Goal: Information Seeking & Learning: Find contact information

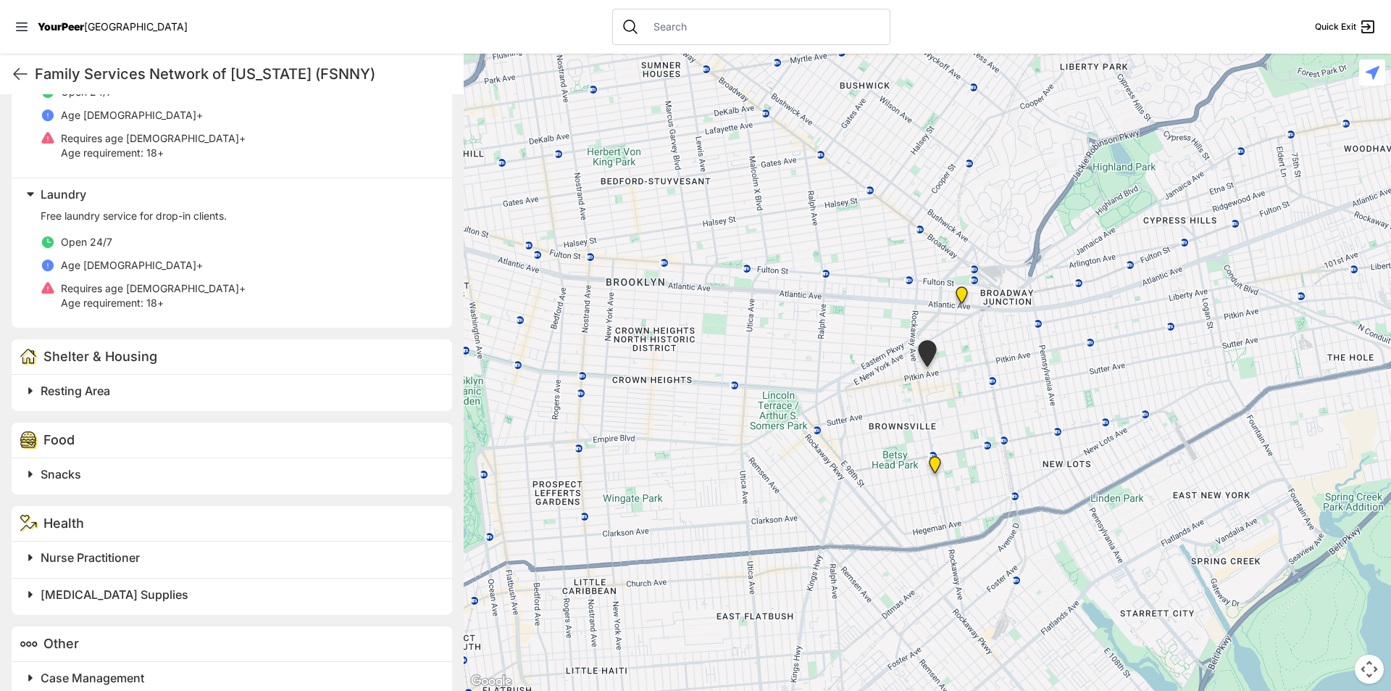
scroll to position [570, 0]
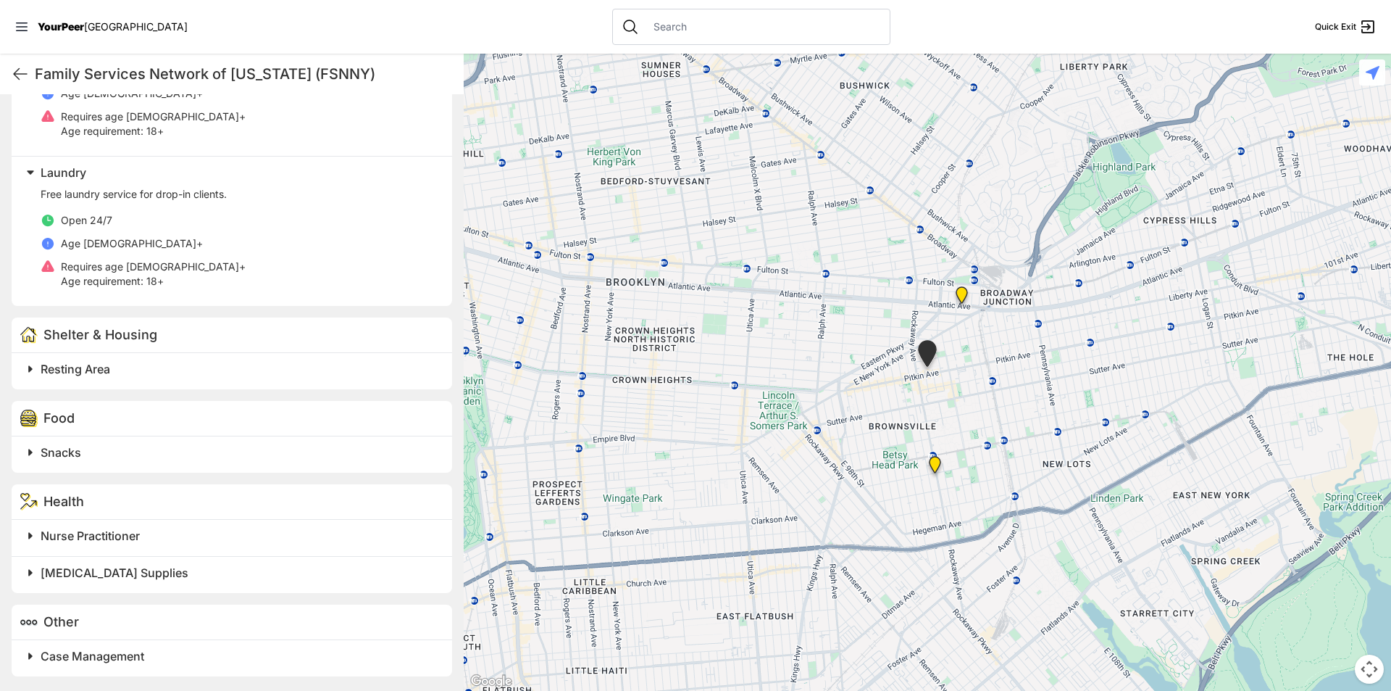
click at [75, 447] on span "Snacks" at bounding box center [61, 452] width 41 height 14
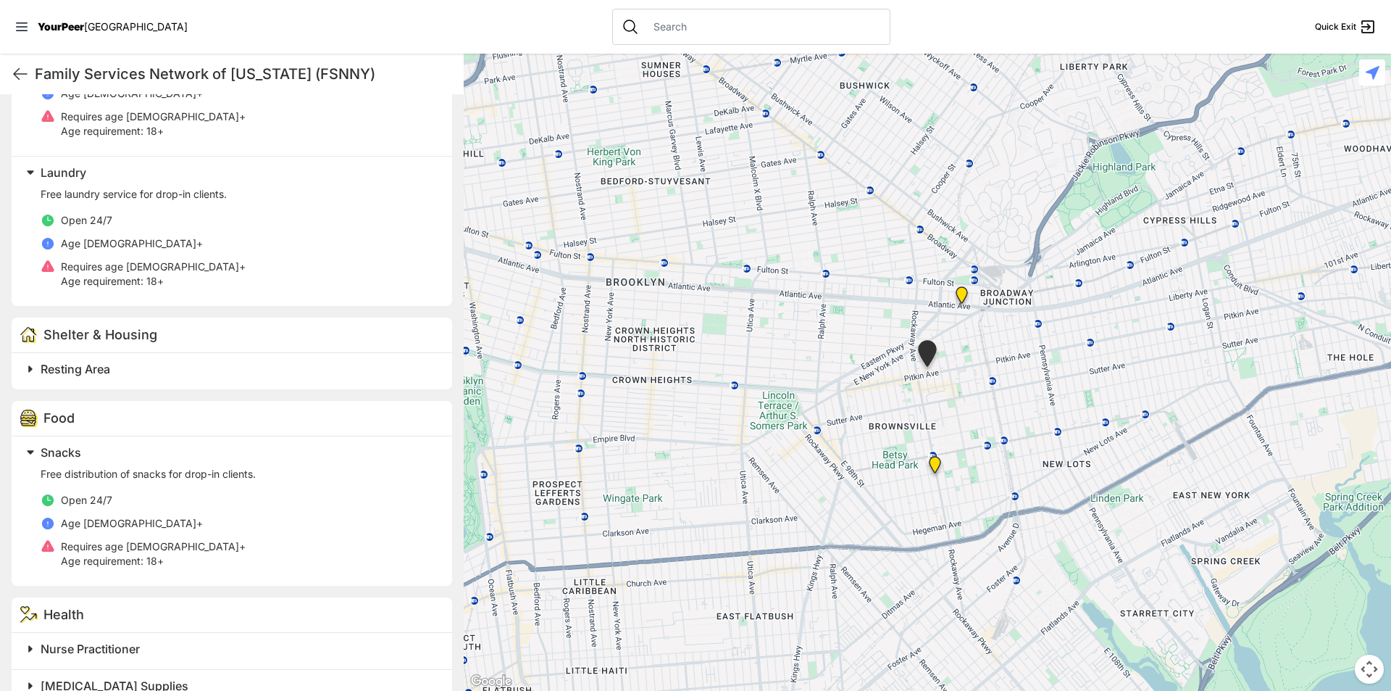
click at [74, 447] on span "Snacks" at bounding box center [61, 452] width 41 height 14
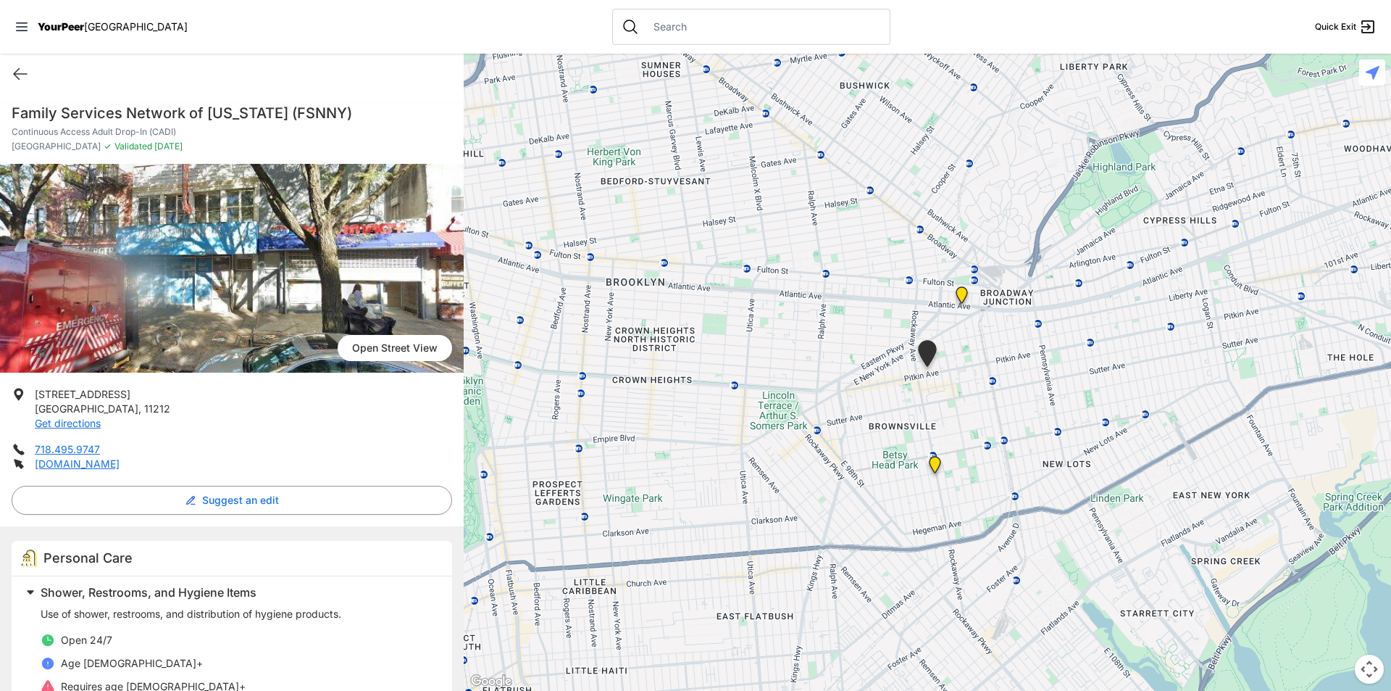
click at [960, 293] on img "The Gathering Place Drop-in Center" at bounding box center [962, 297] width 18 height 23
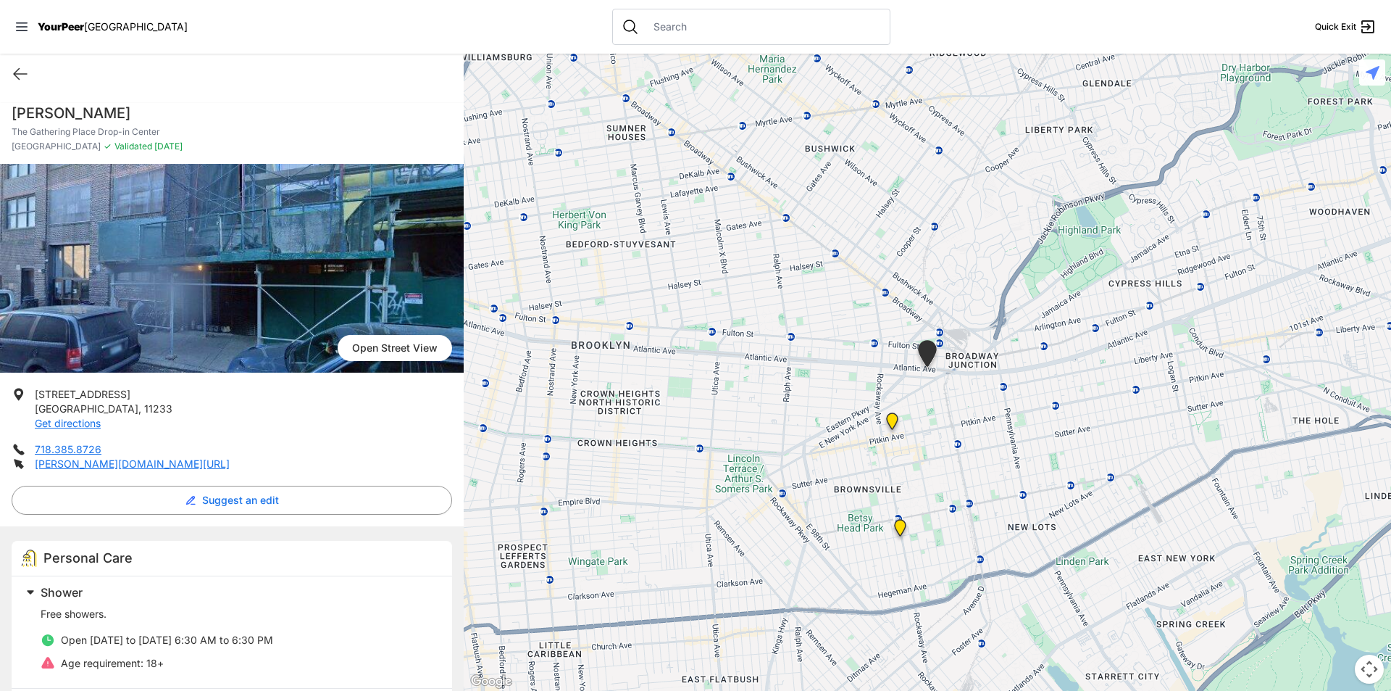
click at [902, 528] on img "Brooklyn DYCD Youth Drop-in Center" at bounding box center [900, 530] width 18 height 23
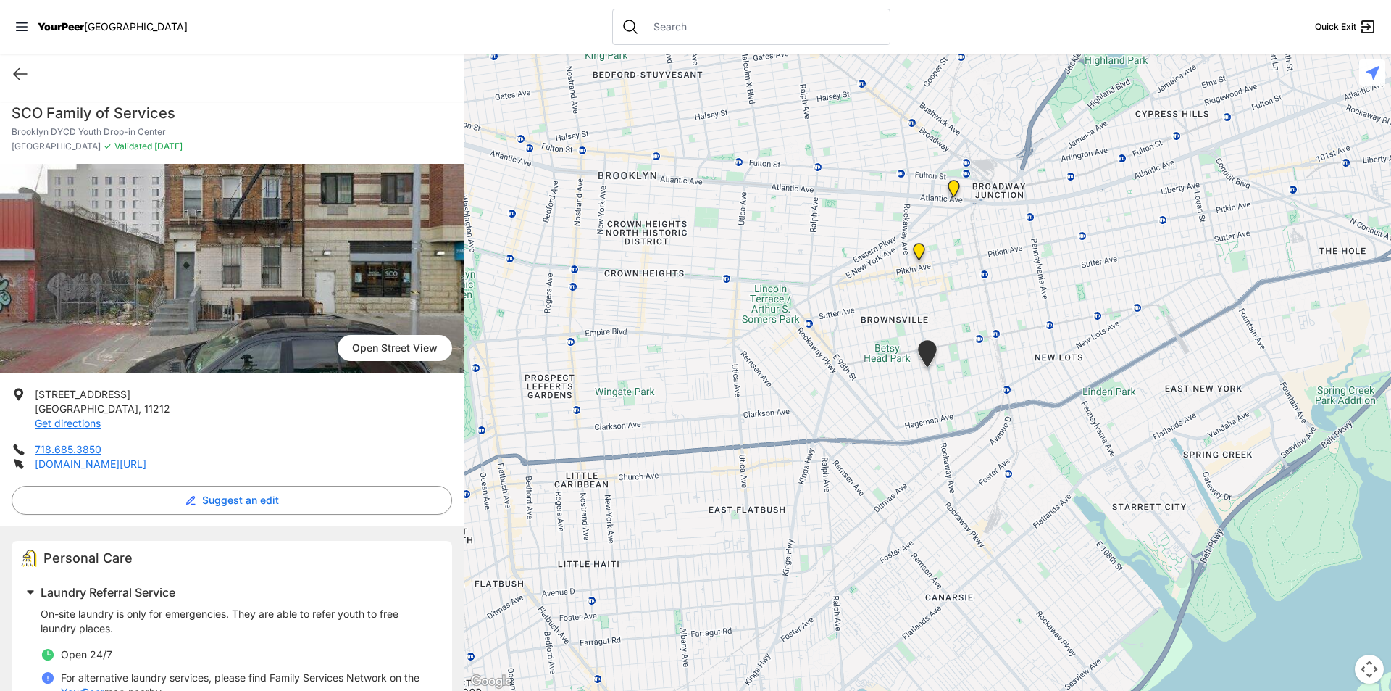
click at [110, 464] on link "sco.org/programs/drop-in-center" at bounding box center [91, 463] width 112 height 12
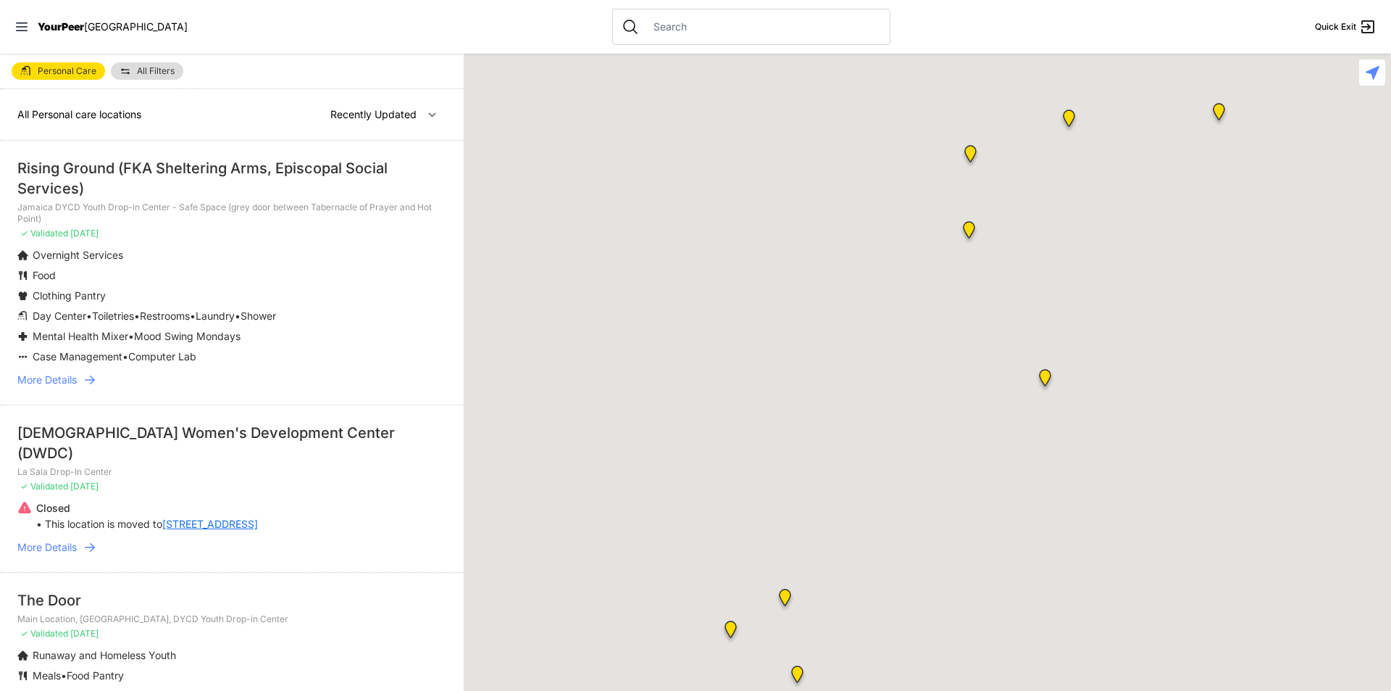
select select "recentlyUpdated"
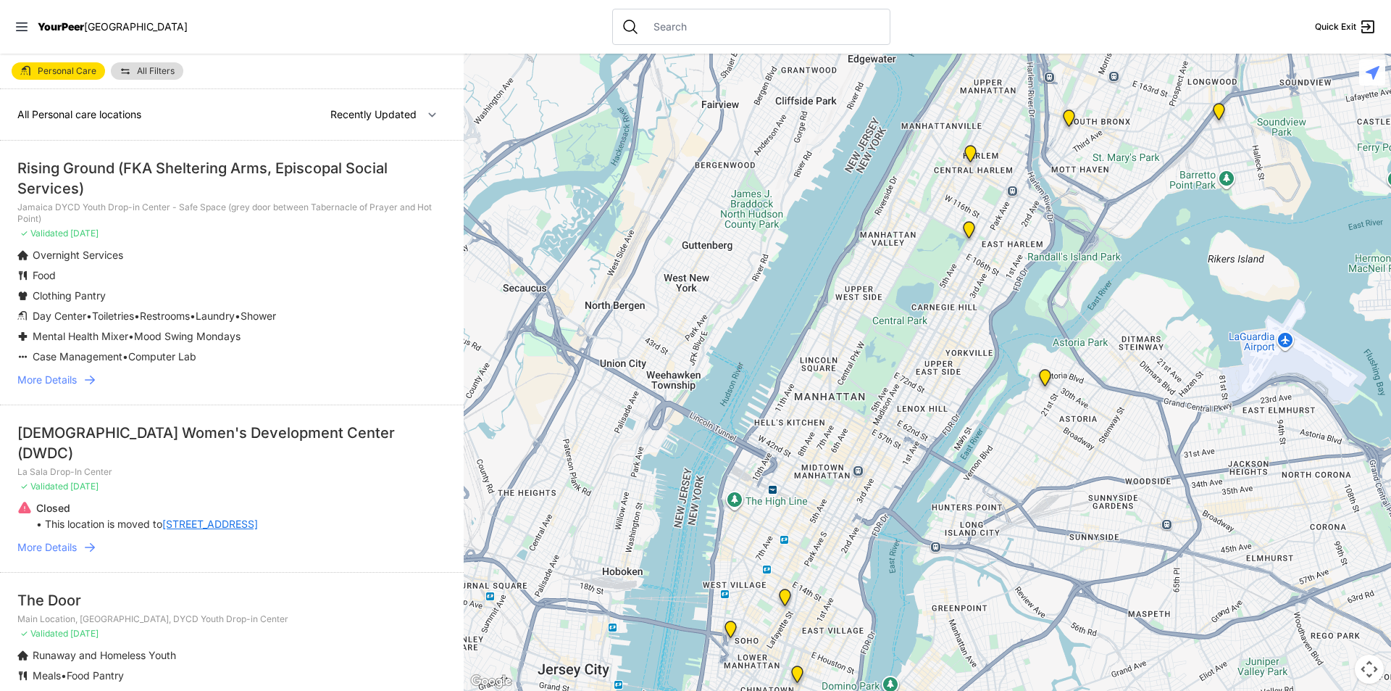
click at [785, 596] on img "Harvey Milk High School" at bounding box center [785, 599] width 18 height 23
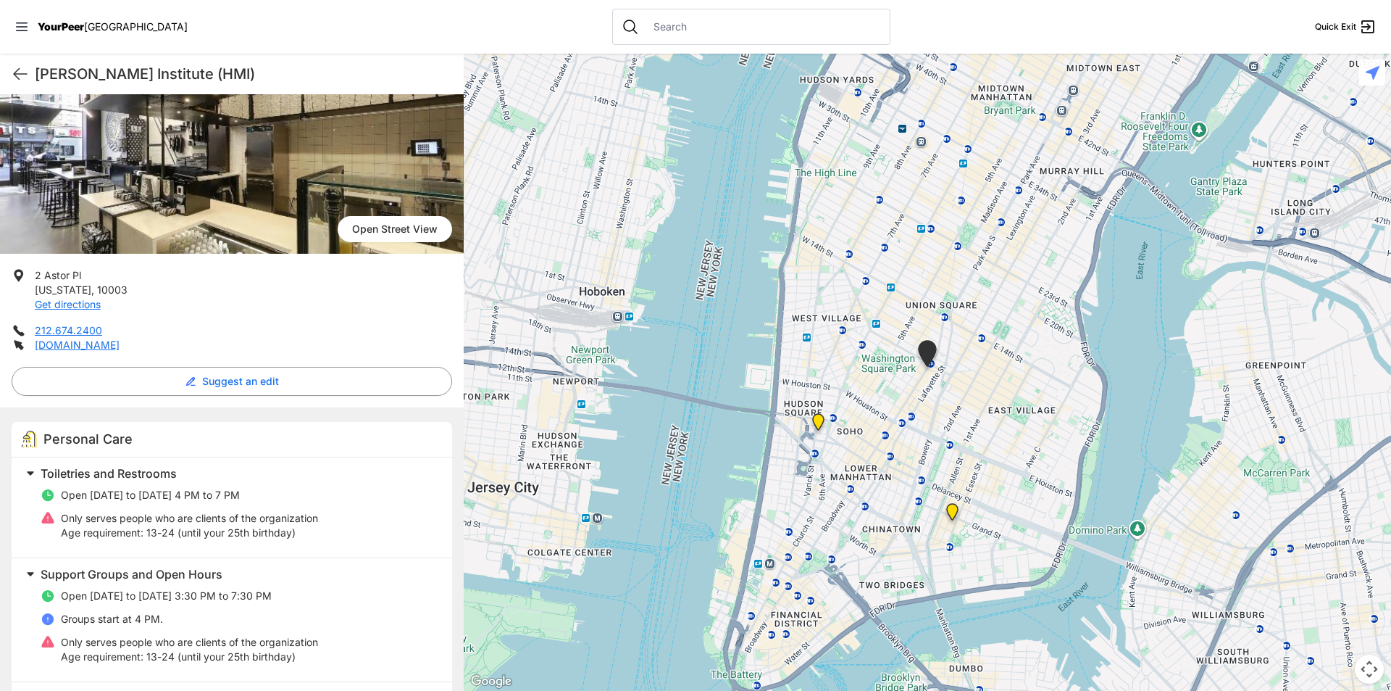
scroll to position [217, 0]
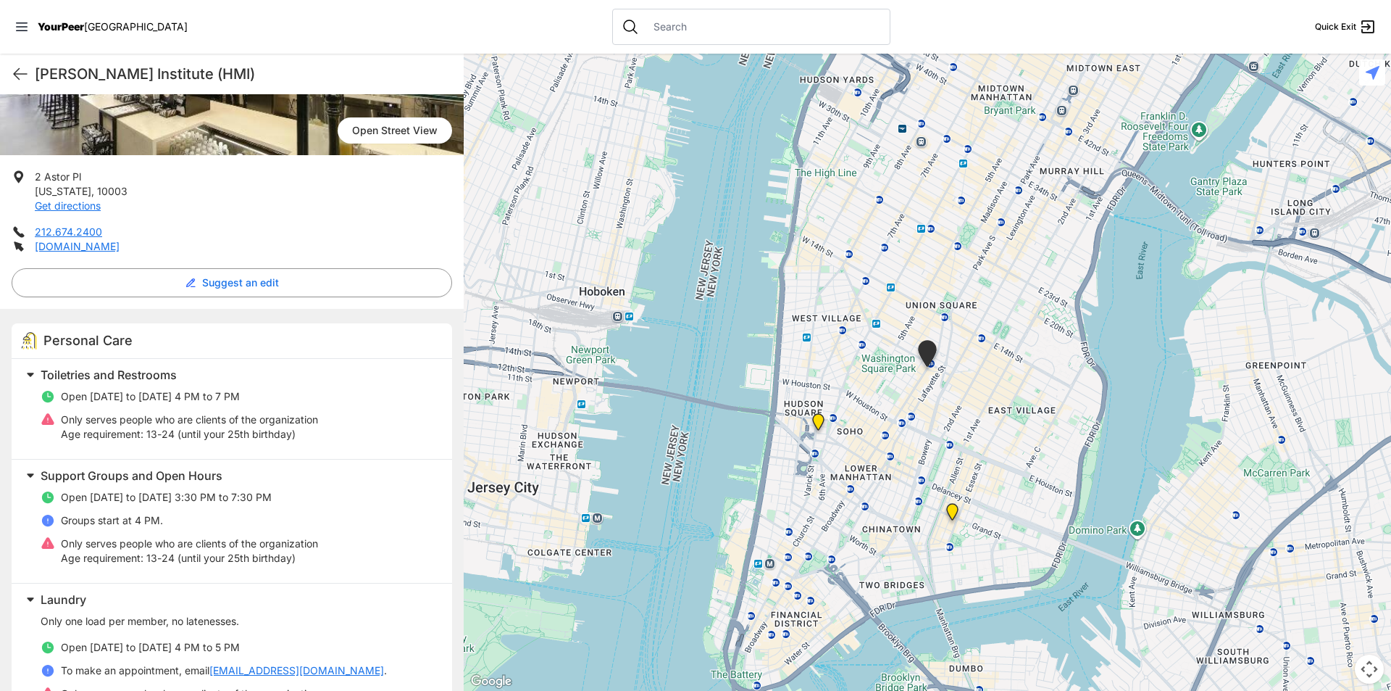
click at [946, 509] on img "Lower East Side Youth Drop-in Center. Yellow doors with grey buzzer on the right" at bounding box center [953, 514] width 18 height 23
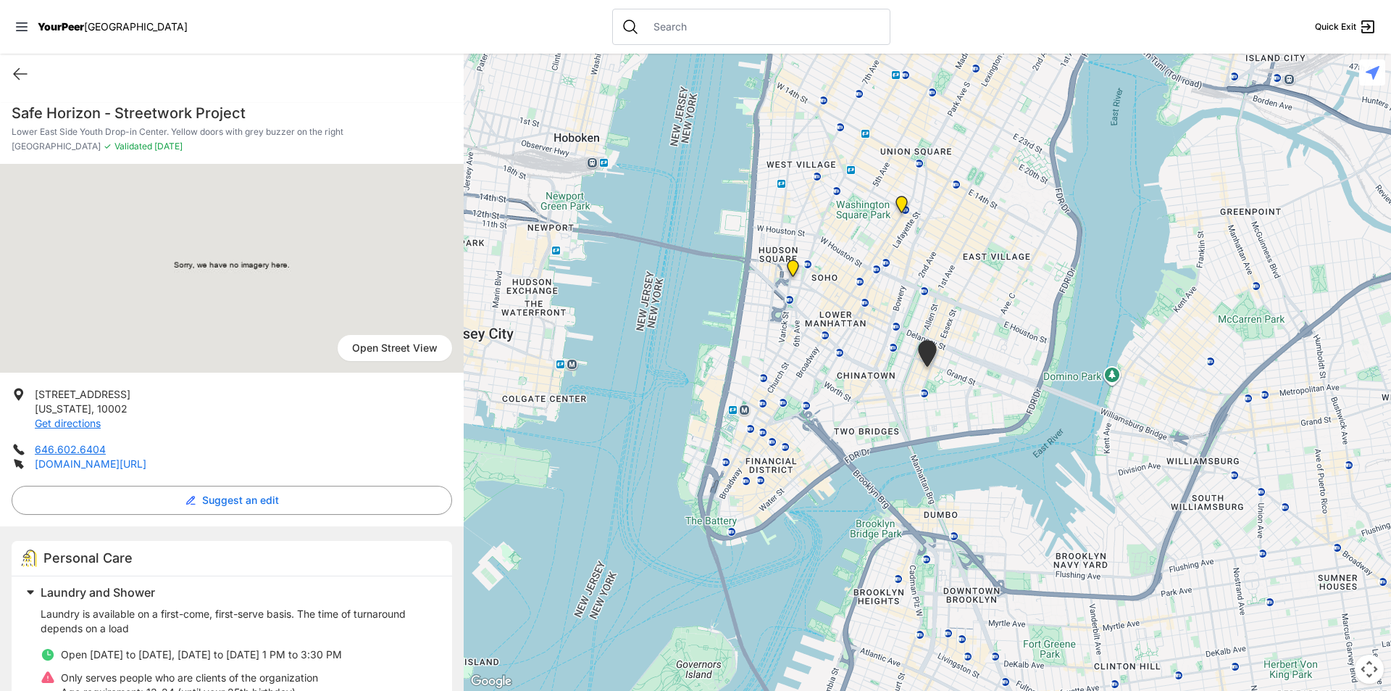
click at [84, 461] on link "[DOMAIN_NAME][URL]" at bounding box center [91, 463] width 112 height 12
click at [795, 263] on img "Main Location, SoHo, DYCD Youth Drop-in Center" at bounding box center [793, 270] width 18 height 23
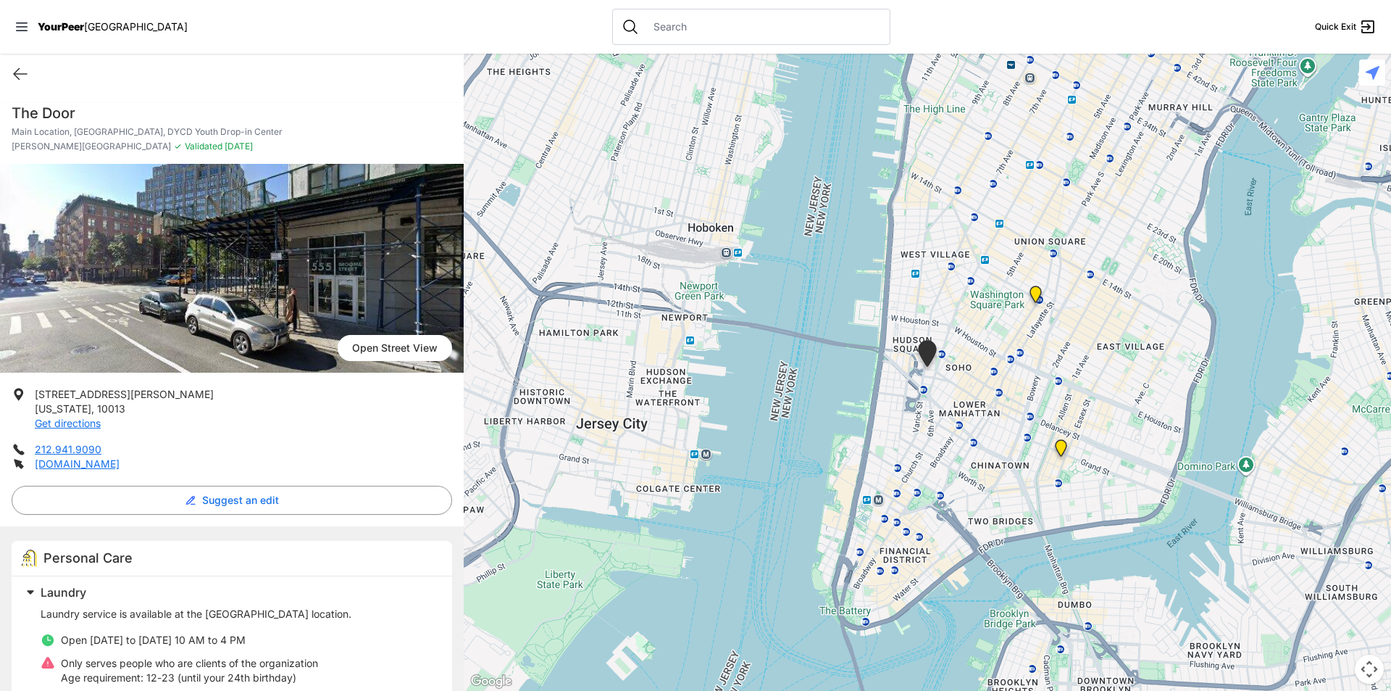
click at [1033, 294] on img "Harvey Milk High School" at bounding box center [1036, 297] width 18 height 23
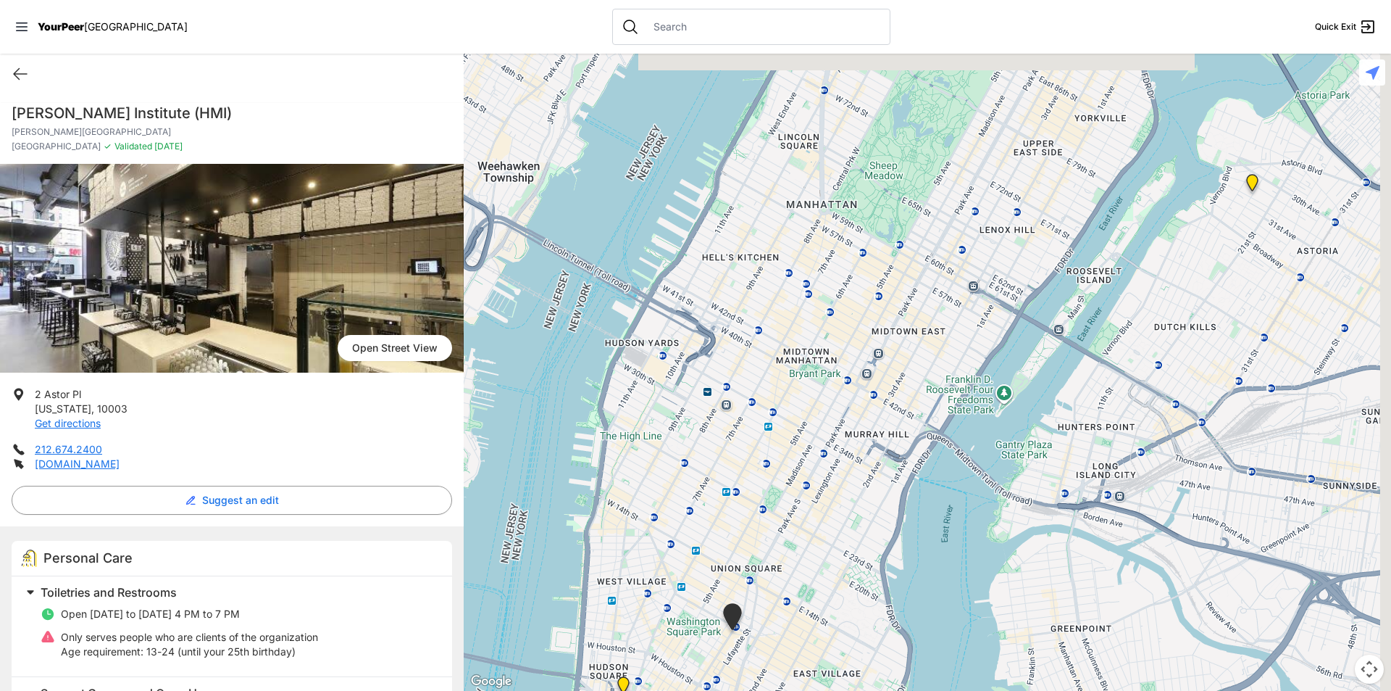
drag, startPoint x: 996, startPoint y: 236, endPoint x: 779, endPoint y: 522, distance: 359.0
click at [779, 522] on div at bounding box center [928, 372] width 928 height 637
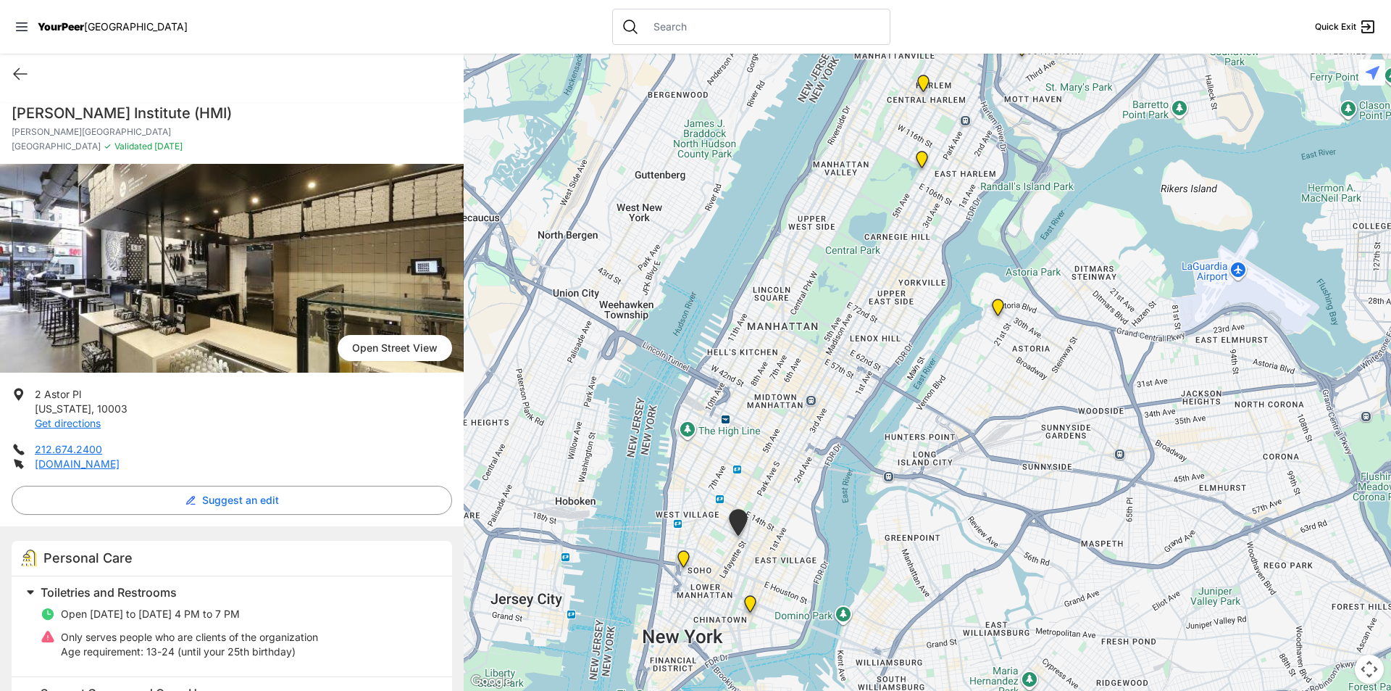
click at [925, 152] on img "Manhattan" at bounding box center [922, 162] width 18 height 23
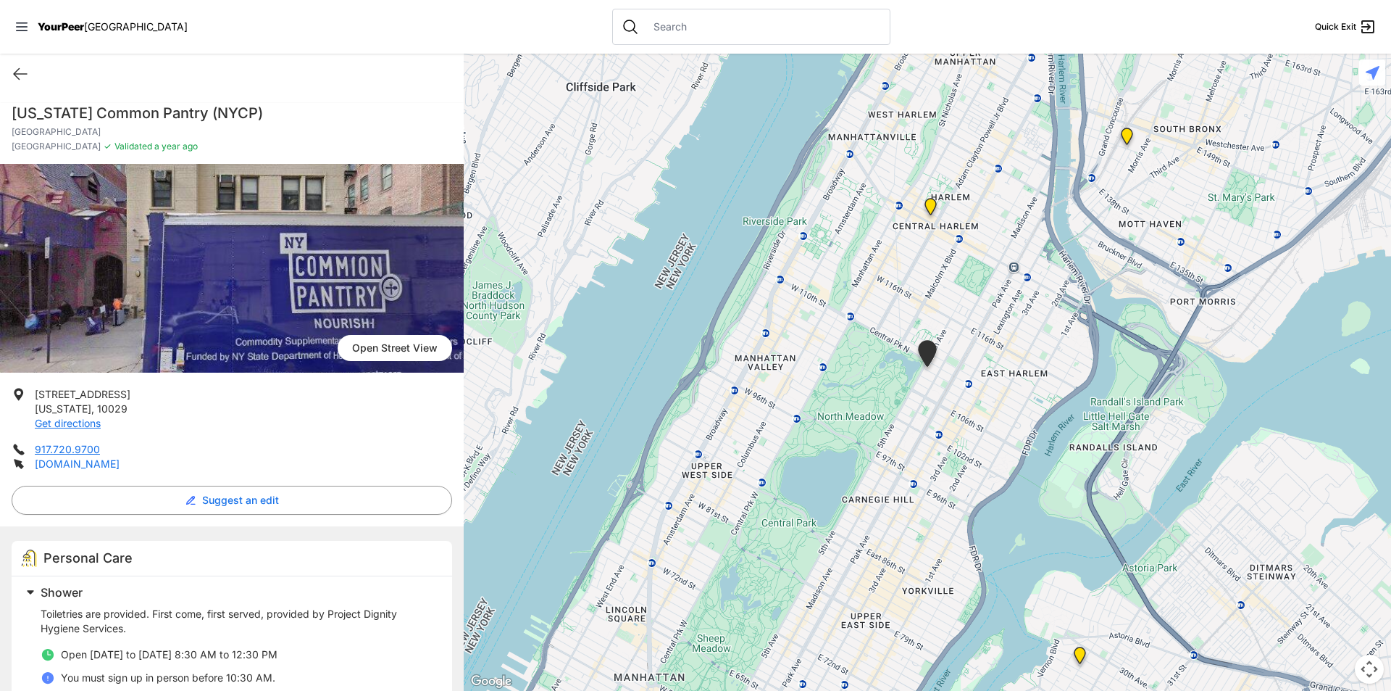
click at [81, 468] on link "[DOMAIN_NAME]" at bounding box center [77, 463] width 85 height 12
click at [933, 201] on img "Uptown/Harlem DYCD Youth Drop-in Center" at bounding box center [931, 209] width 18 height 23
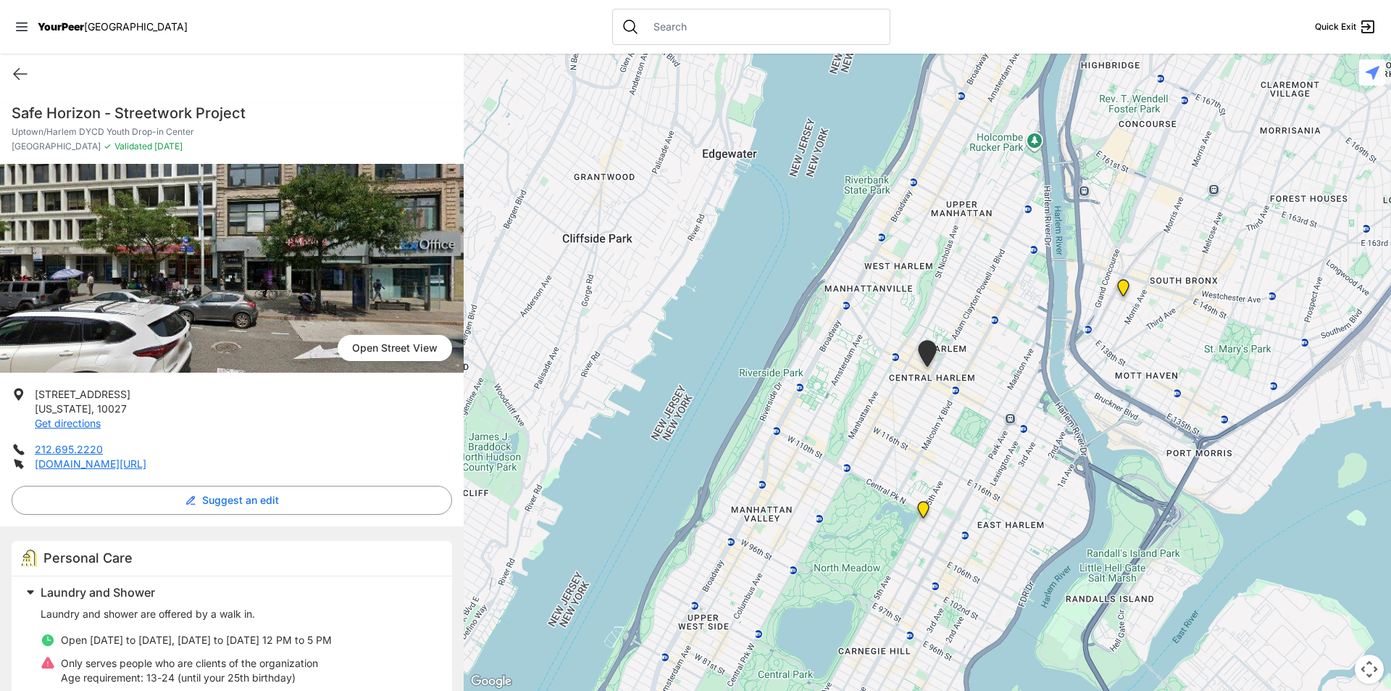
click at [1119, 291] on img "Harm Reduction Center" at bounding box center [1124, 290] width 18 height 23
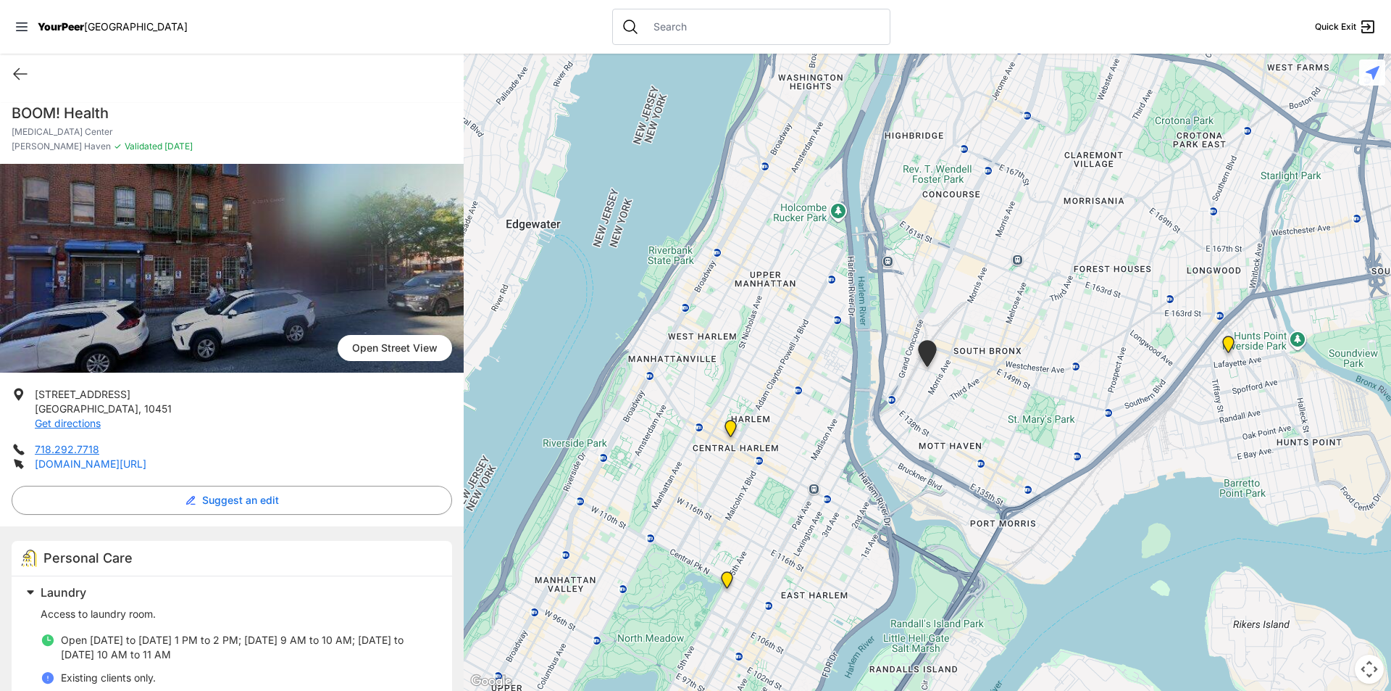
click at [136, 464] on link "[DOMAIN_NAME][URL]" at bounding box center [91, 463] width 112 height 12
click at [1230, 339] on img "Living Room 24-Hour Drop-In Center" at bounding box center [1229, 347] width 18 height 23
click at [1227, 343] on img "Living Room 24-Hour Drop-In Center" at bounding box center [1229, 347] width 18 height 23
click at [1232, 338] on img "Living Room 24-Hour Drop-In Center" at bounding box center [1229, 347] width 18 height 23
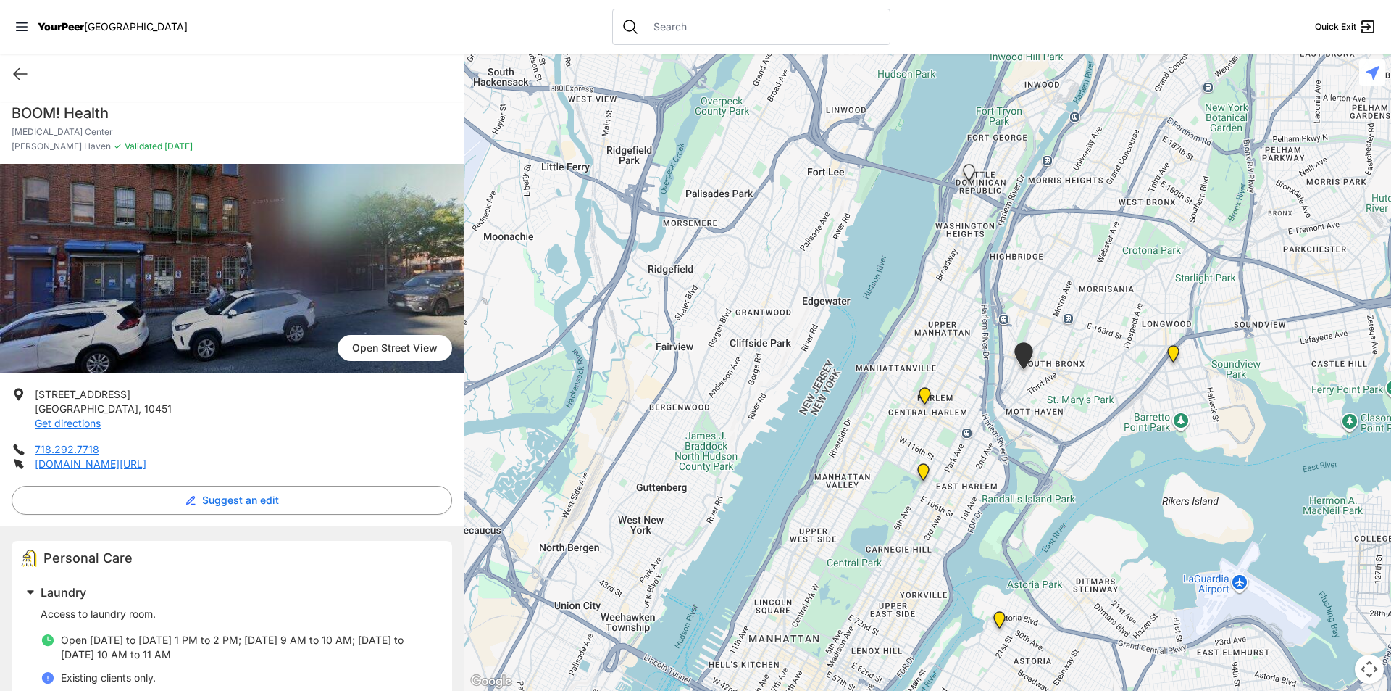
click at [995, 614] on img at bounding box center [1000, 622] width 18 height 23
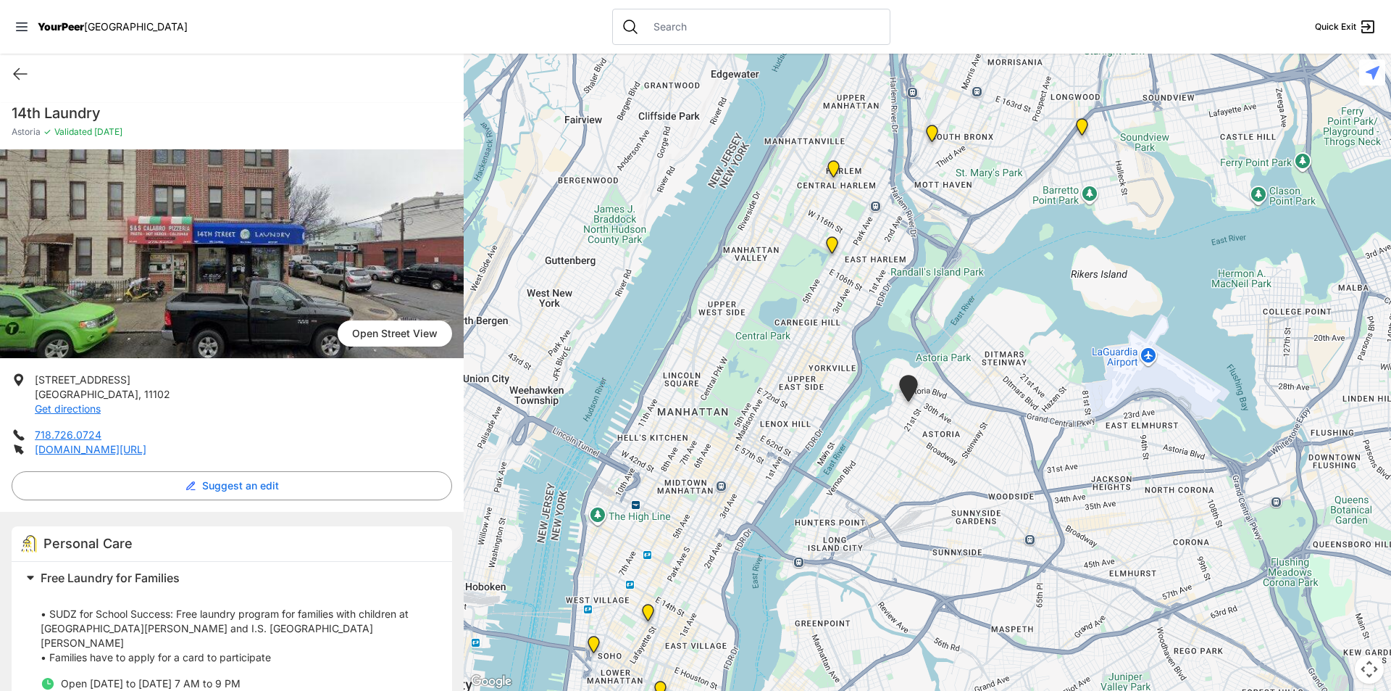
click at [1083, 125] on img "Living Room 24-Hour Drop-In Center" at bounding box center [1082, 129] width 18 height 23
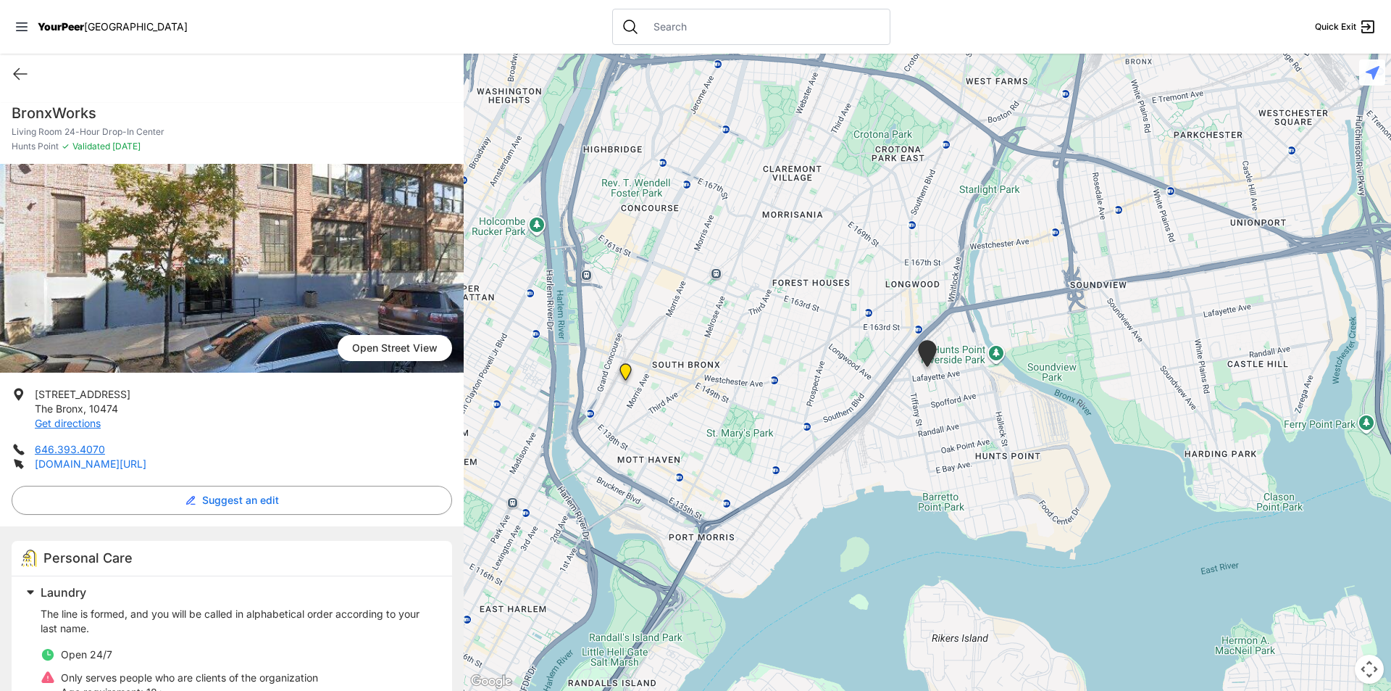
click at [146, 465] on link "[DOMAIN_NAME][URL]" at bounding box center [91, 463] width 112 height 12
